Goal: Task Accomplishment & Management: Manage account settings

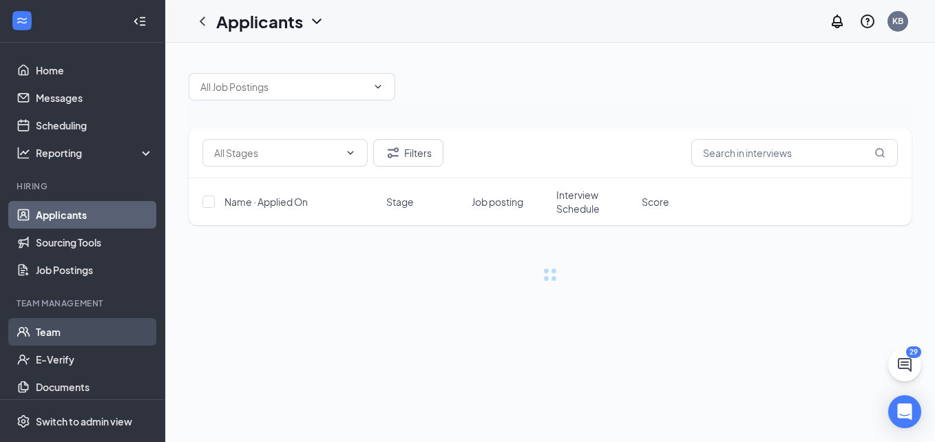
click at [56, 333] on link "Team" at bounding box center [95, 332] width 118 height 28
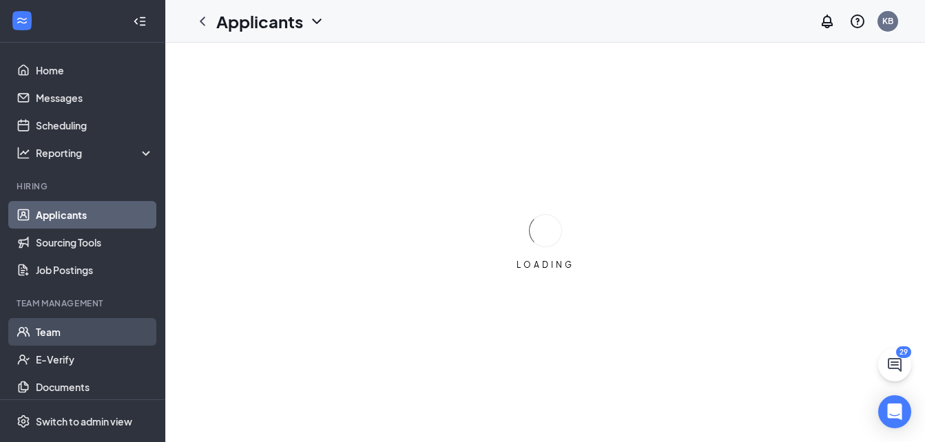
click at [77, 339] on link "Team" at bounding box center [95, 332] width 118 height 28
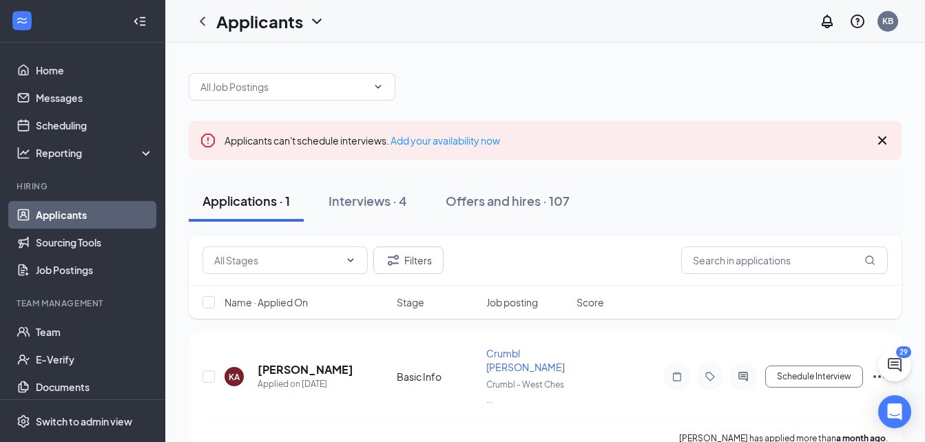
scroll to position [16, 0]
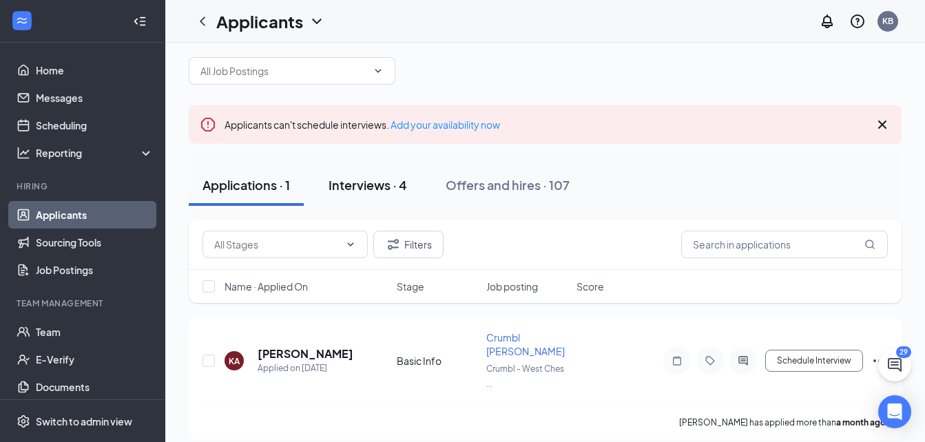
click at [352, 191] on div "Interviews · 4" at bounding box center [367, 184] width 78 height 17
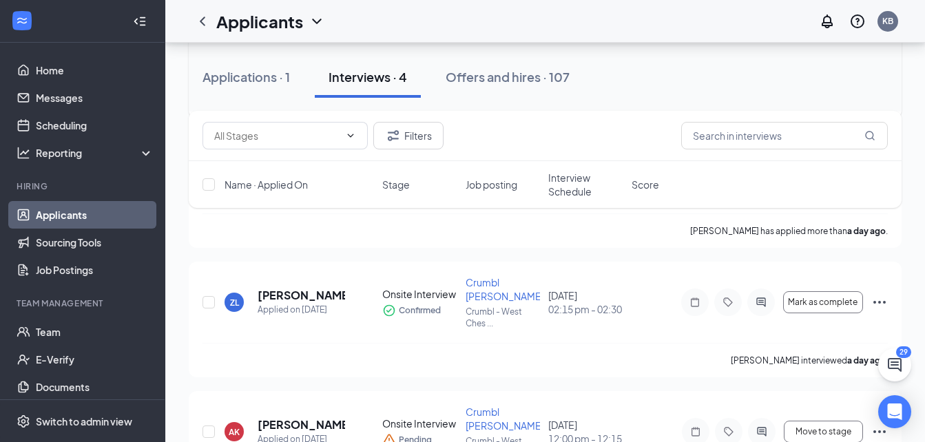
scroll to position [372, 0]
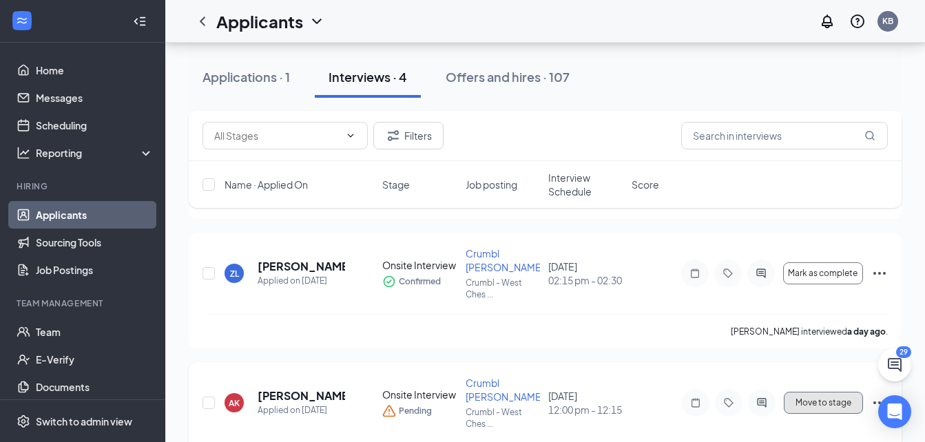
click at [845, 398] on span "Move to stage" at bounding box center [823, 403] width 56 height 10
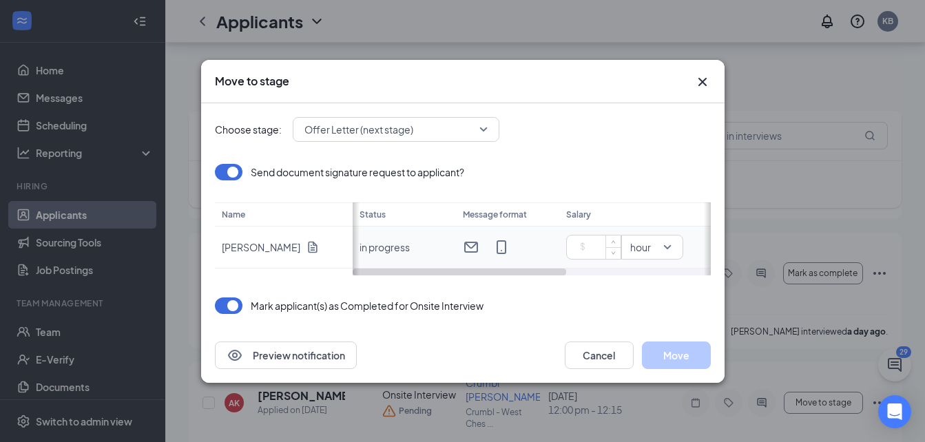
click at [594, 244] on input at bounding box center [596, 247] width 48 height 21
type input "11"
click at [688, 357] on button "Move" at bounding box center [676, 355] width 69 height 28
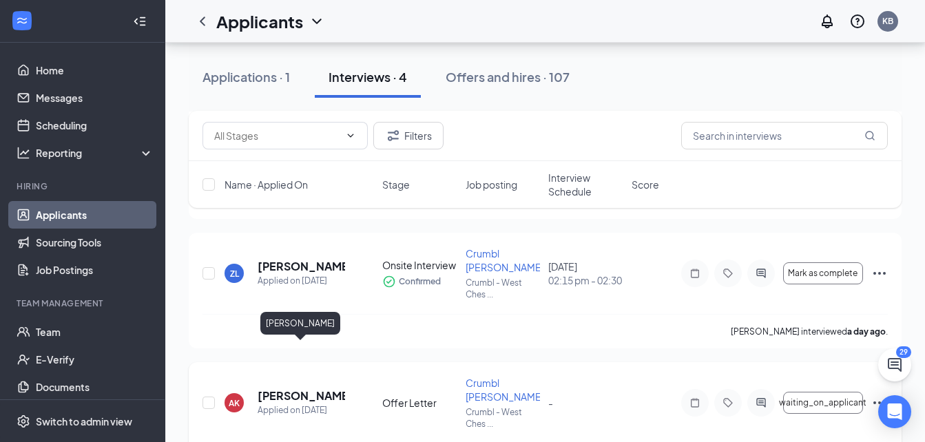
click at [306, 388] on h5 "[PERSON_NAME]" at bounding box center [300, 395] width 87 height 15
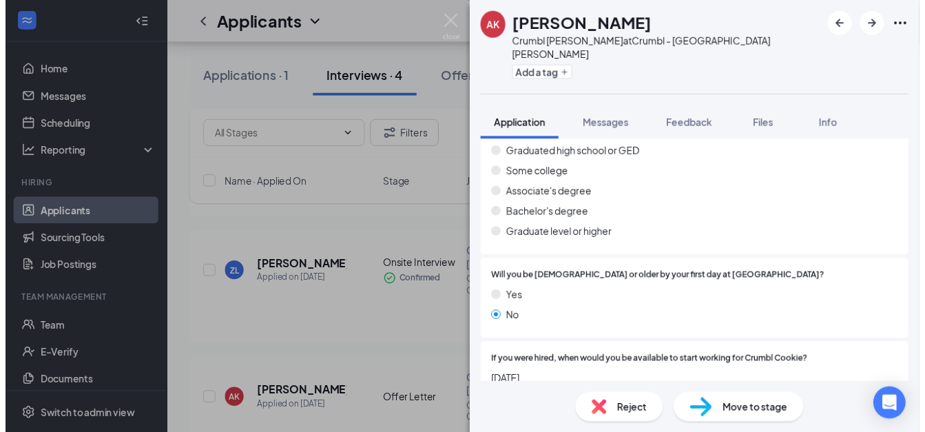
scroll to position [242, 0]
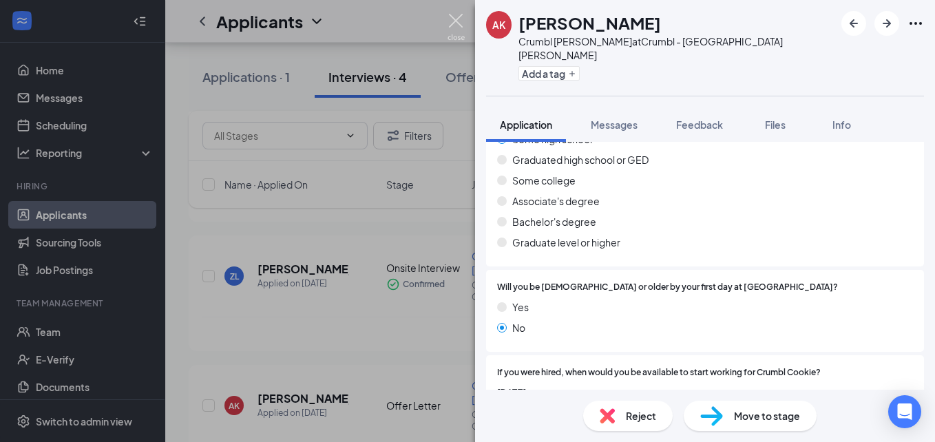
click at [448, 29] on img at bounding box center [455, 27] width 17 height 27
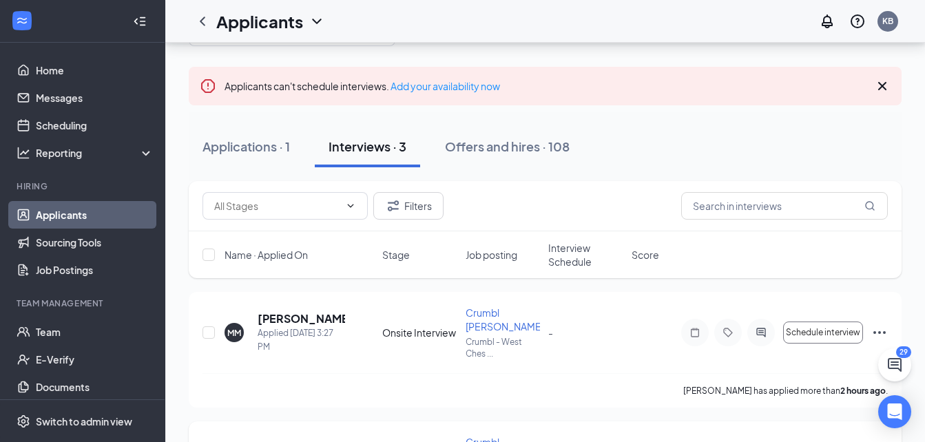
scroll to position [257, 0]
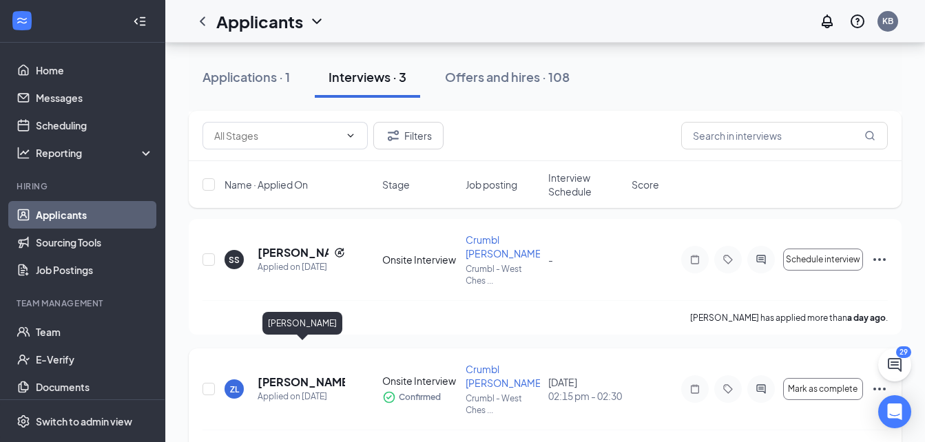
click at [282, 374] on h5 "[PERSON_NAME]" at bounding box center [300, 381] width 87 height 15
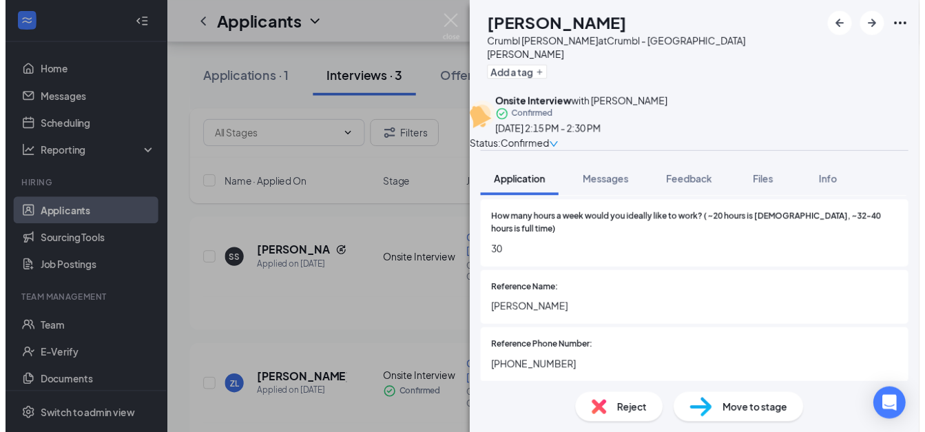
scroll to position [801, 0]
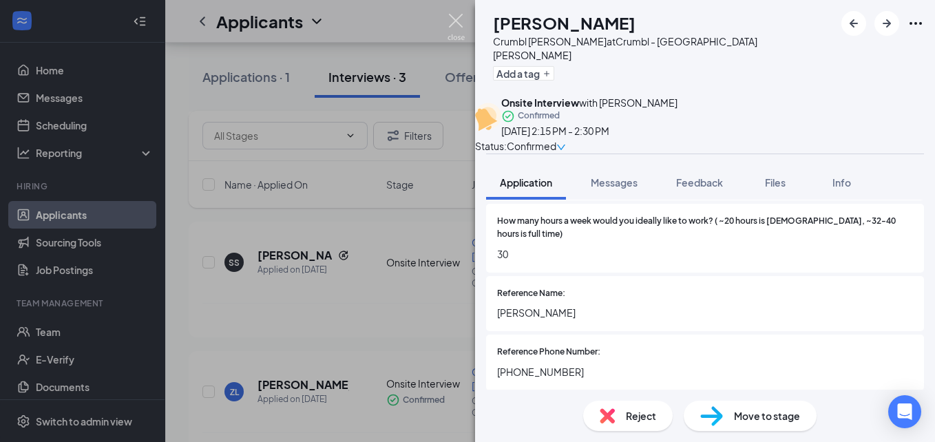
click at [454, 14] on img at bounding box center [455, 27] width 17 height 27
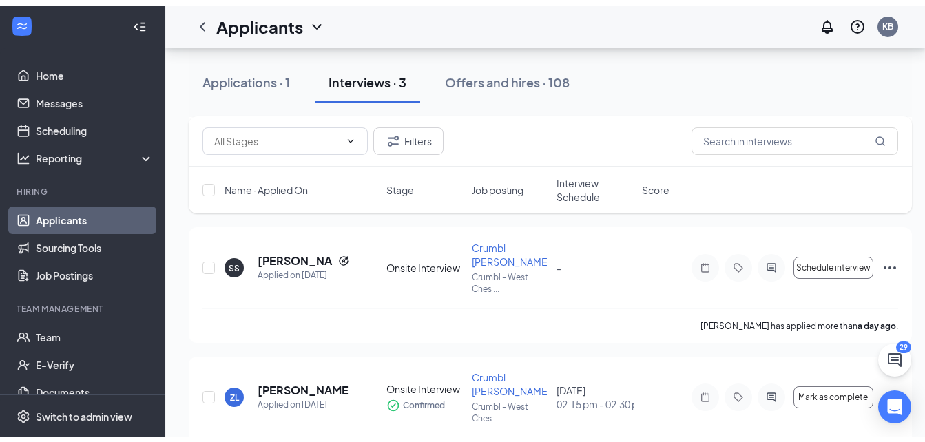
scroll to position [21, 0]
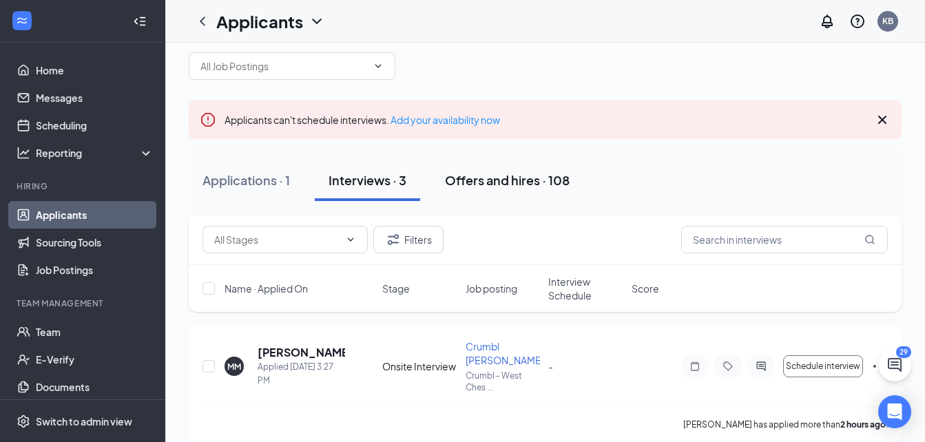
click at [449, 184] on div "Offers and hires · 108" at bounding box center [507, 179] width 125 height 17
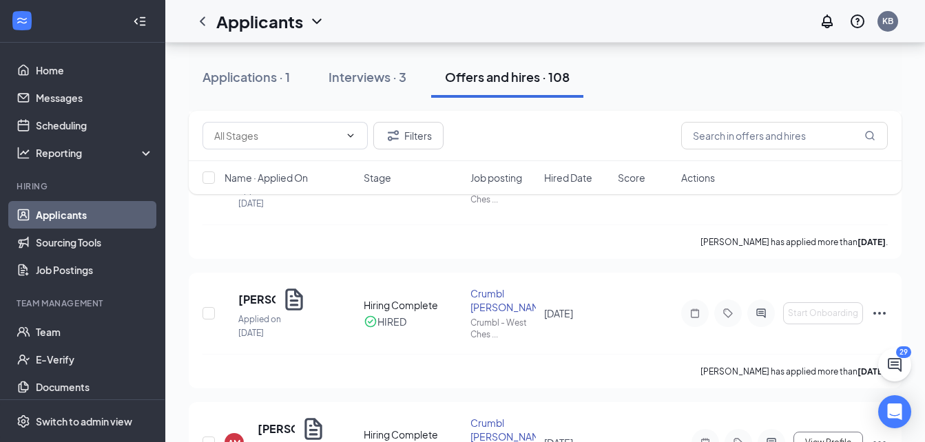
scroll to position [590, 0]
click at [880, 304] on icon "Ellipses" at bounding box center [879, 312] width 17 height 17
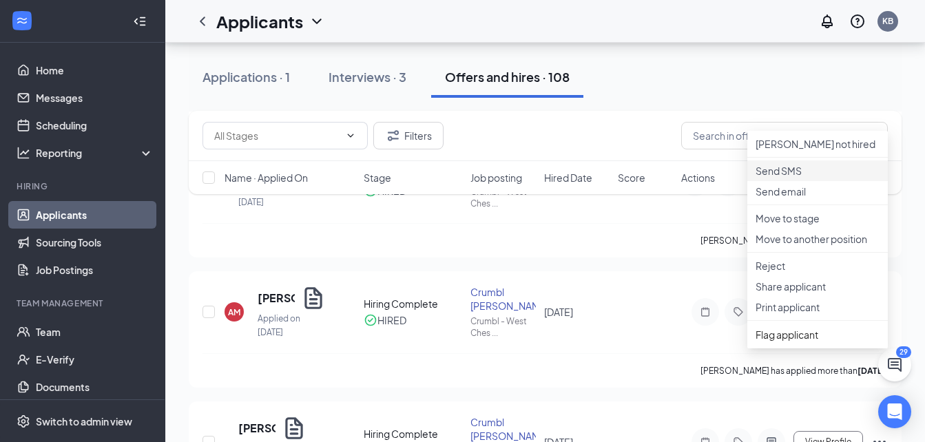
scroll to position [719, 0]
click at [825, 273] on p "Reject" at bounding box center [817, 267] width 124 height 14
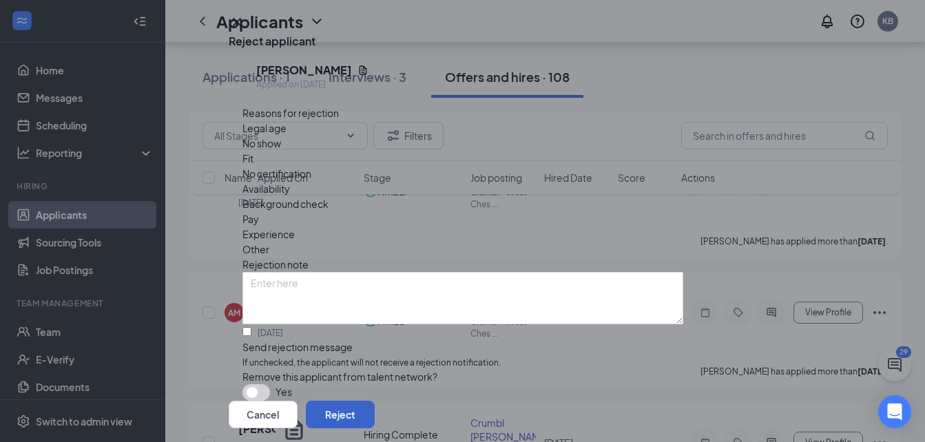
click at [374, 401] on button "Reject" at bounding box center [340, 415] width 69 height 28
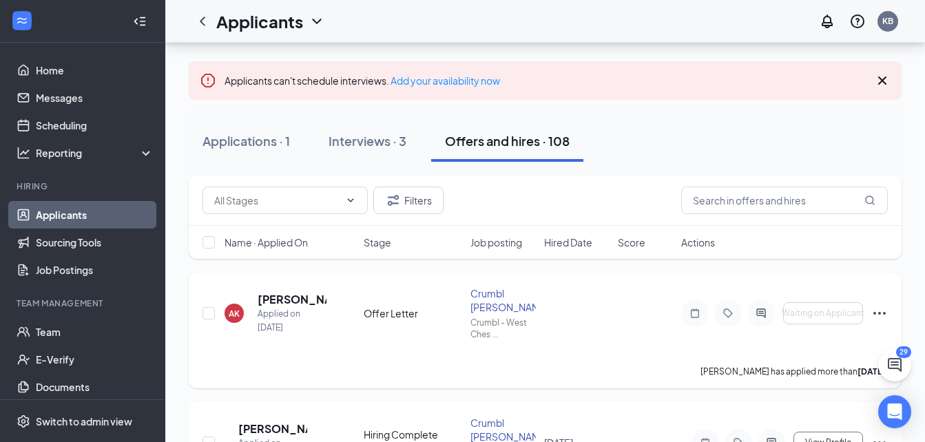
scroll to position [0, 0]
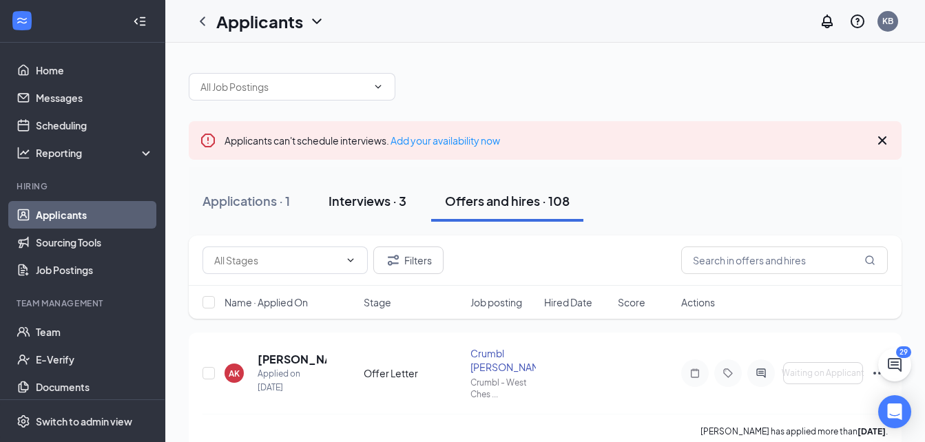
click at [385, 205] on div "Interviews · 3" at bounding box center [367, 200] width 78 height 17
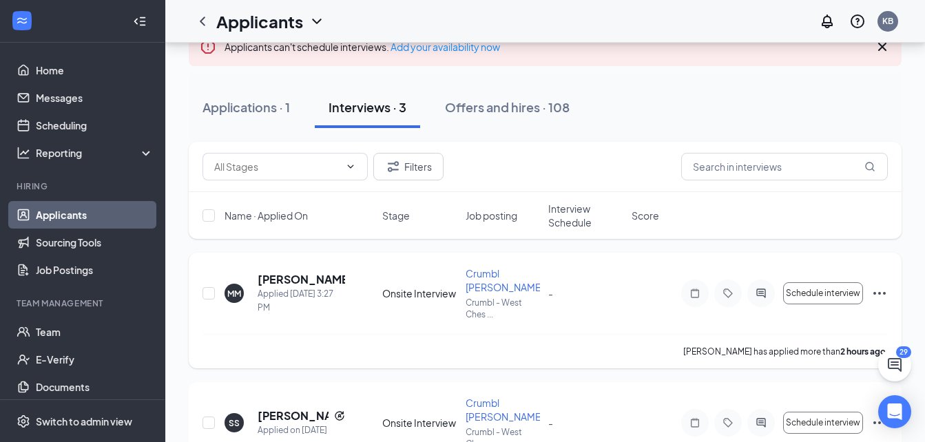
scroll to position [81, 0]
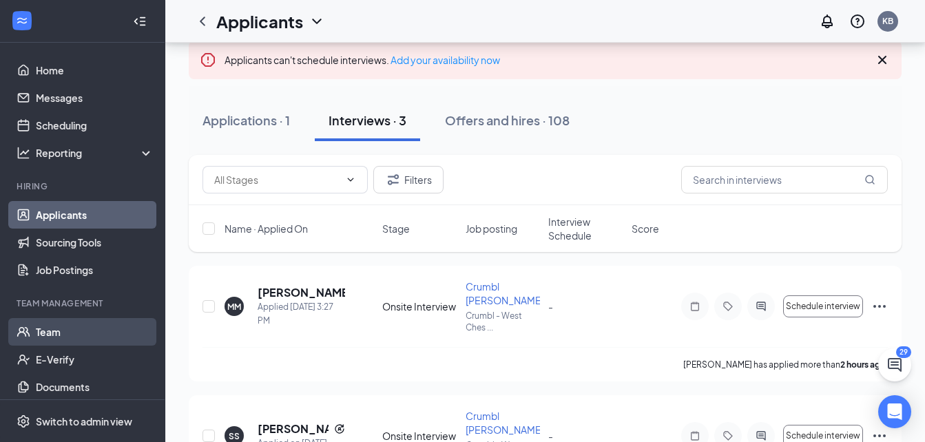
click at [98, 330] on link "Team" at bounding box center [95, 332] width 118 height 28
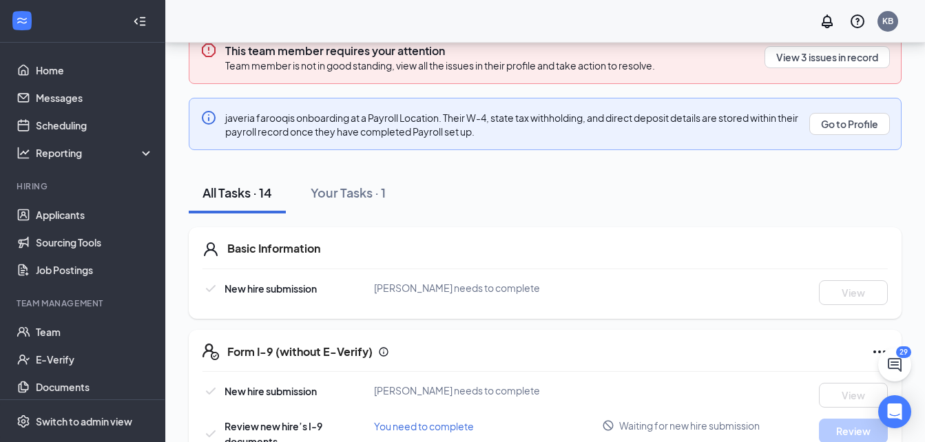
scroll to position [193, 0]
click at [791, 54] on button "View 3 issues in record" at bounding box center [826, 58] width 125 height 22
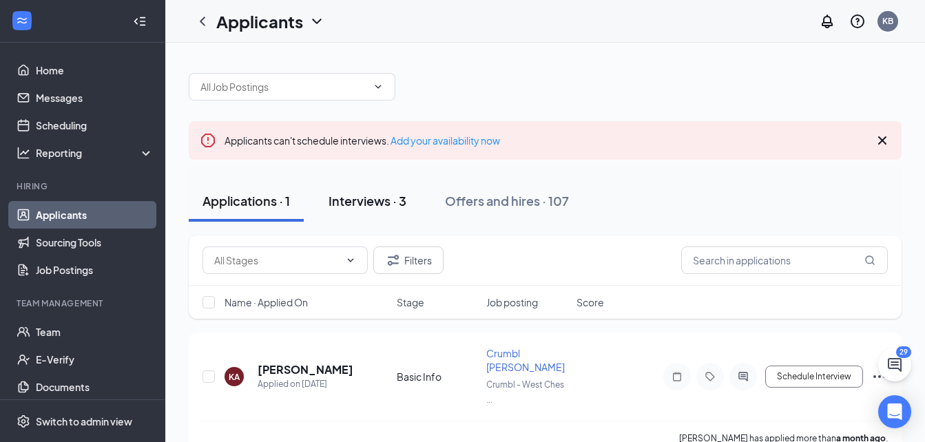
click at [391, 199] on div "Interviews · 3" at bounding box center [367, 200] width 78 height 17
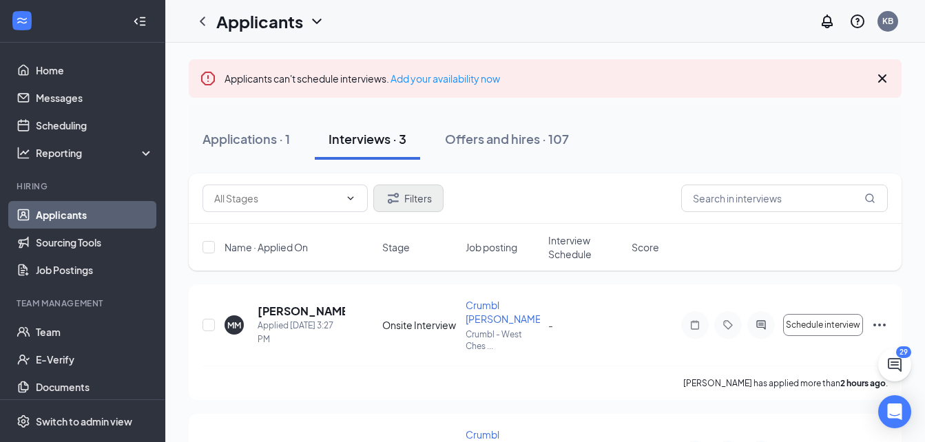
scroll to position [257, 0]
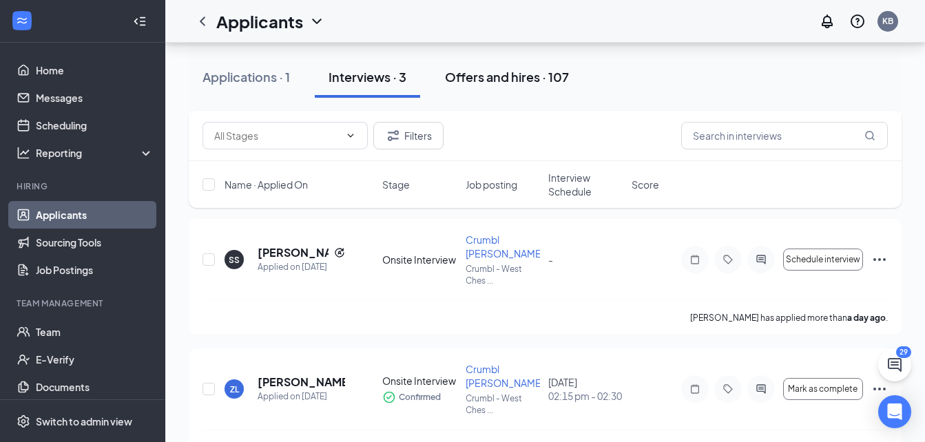
click at [525, 65] on button "Offers and hires · 107" at bounding box center [506, 76] width 151 height 41
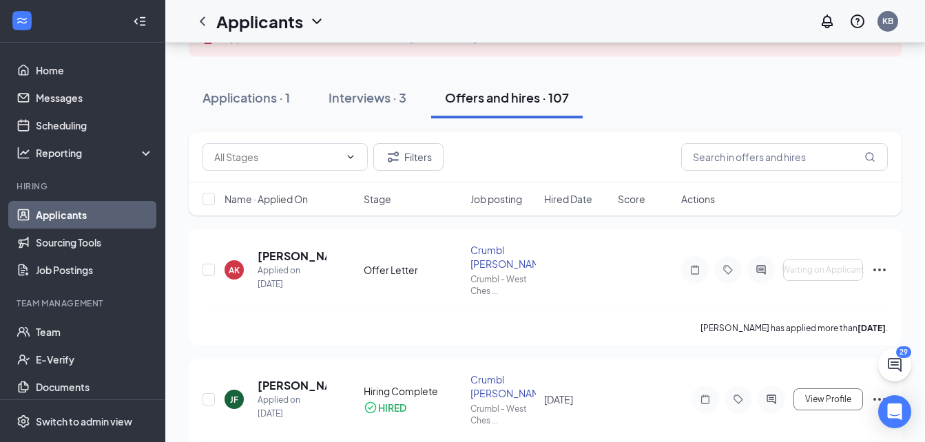
scroll to position [104, 0]
